Goal: Task Accomplishment & Management: Manage account settings

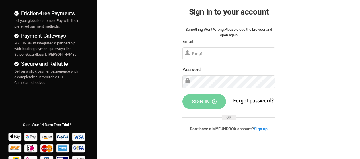
scroll to position [85, 0]
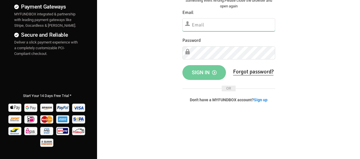
type input "demo@myfundbox.de"
click at [207, 76] on button "Sign in" at bounding box center [204, 72] width 44 height 15
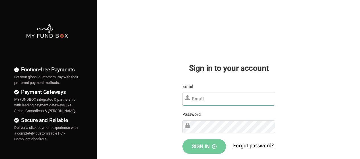
type input "demo@myfundbox.de"
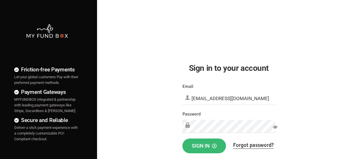
click at [197, 142] on button "Sign in" at bounding box center [204, 146] width 44 height 15
